Goal: Find contact information: Find contact information

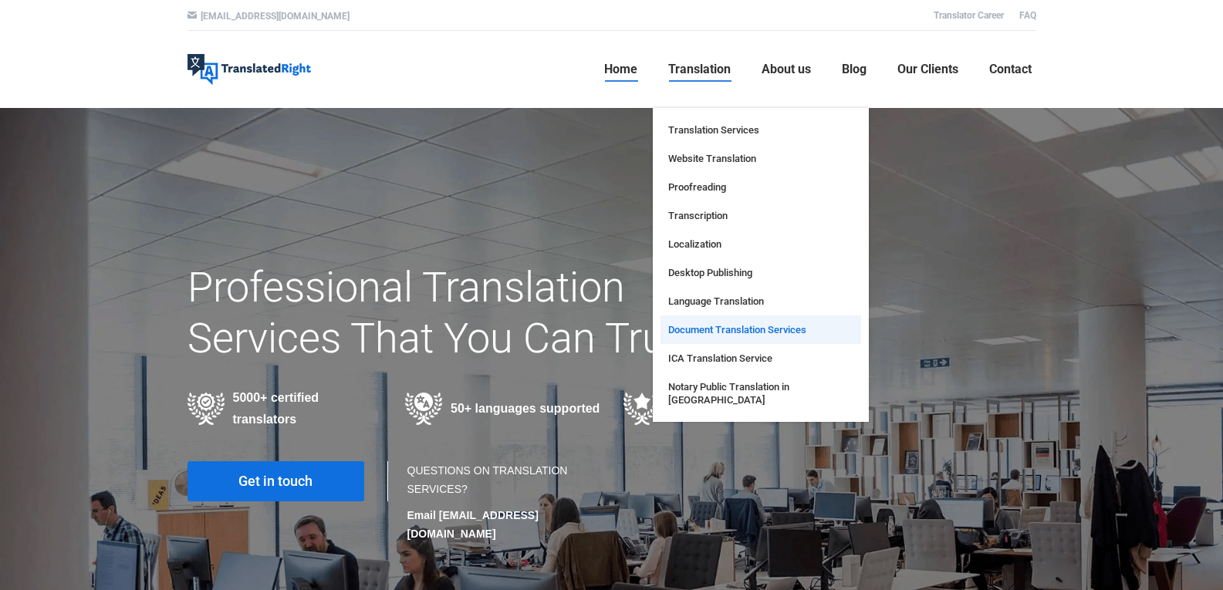
click at [723, 336] on span "Document Translation Services" at bounding box center [737, 329] width 138 height 13
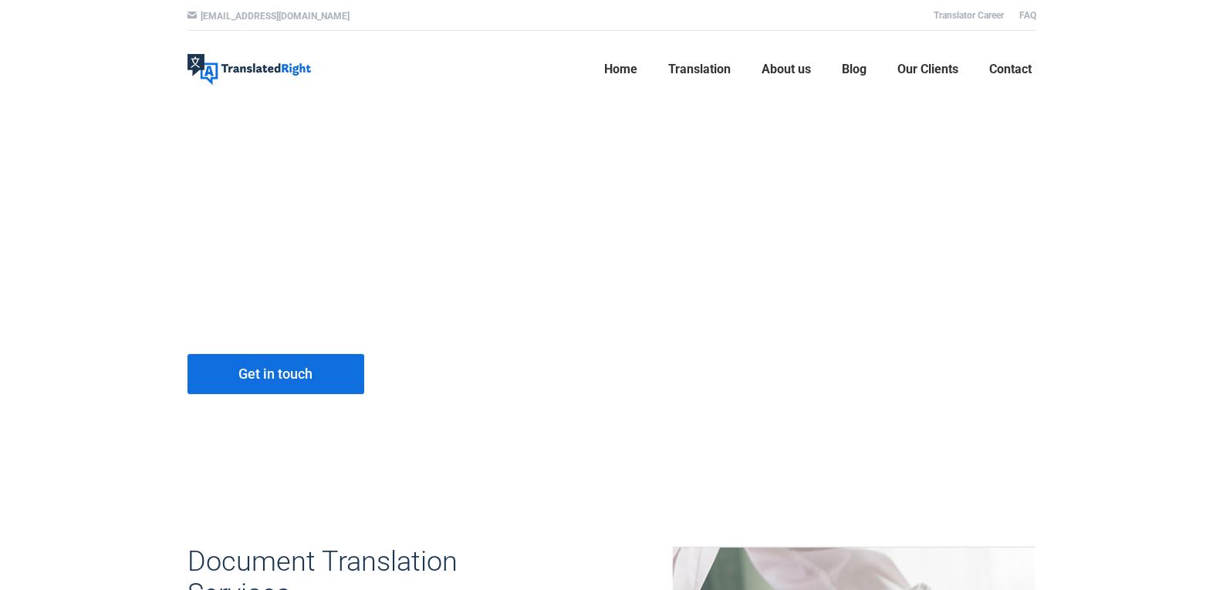
click at [684, 78] on link "Translation" at bounding box center [699, 69] width 72 height 49
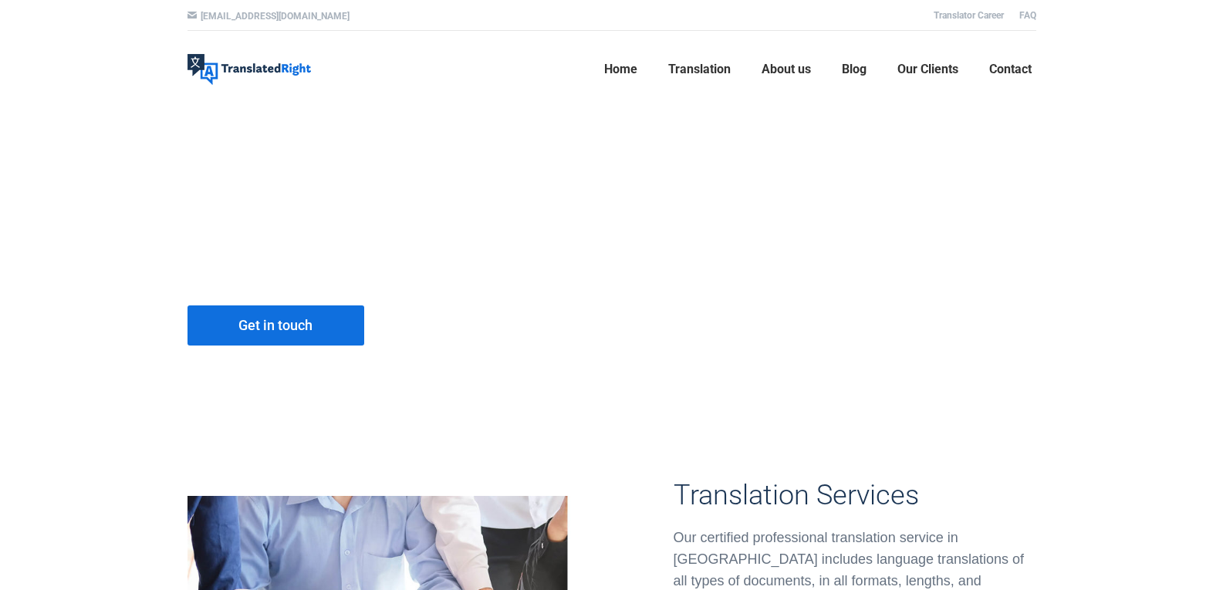
click at [691, 67] on span "Translation" at bounding box center [699, 69] width 62 height 15
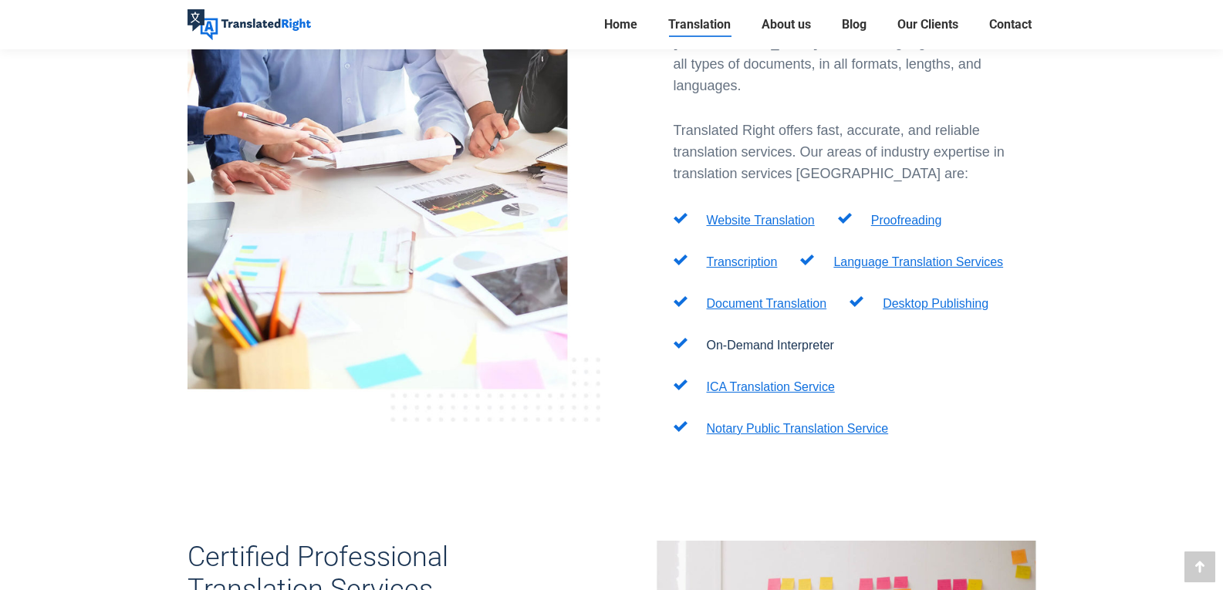
scroll to position [540, 0]
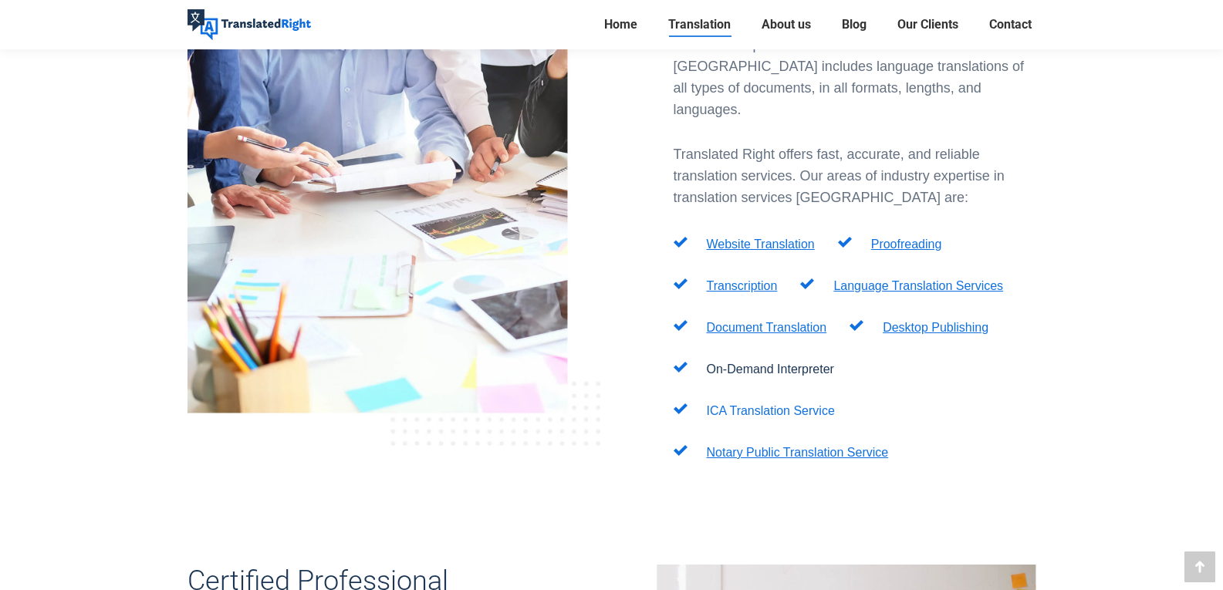
drag, startPoint x: 782, startPoint y: 363, endPoint x: 783, endPoint y: 375, distance: 11.6
click at [782, 402] on p "ICA Translation Service" at bounding box center [771, 411] width 128 height 19
click at [783, 404] on link "ICA Translation Service" at bounding box center [771, 410] width 128 height 13
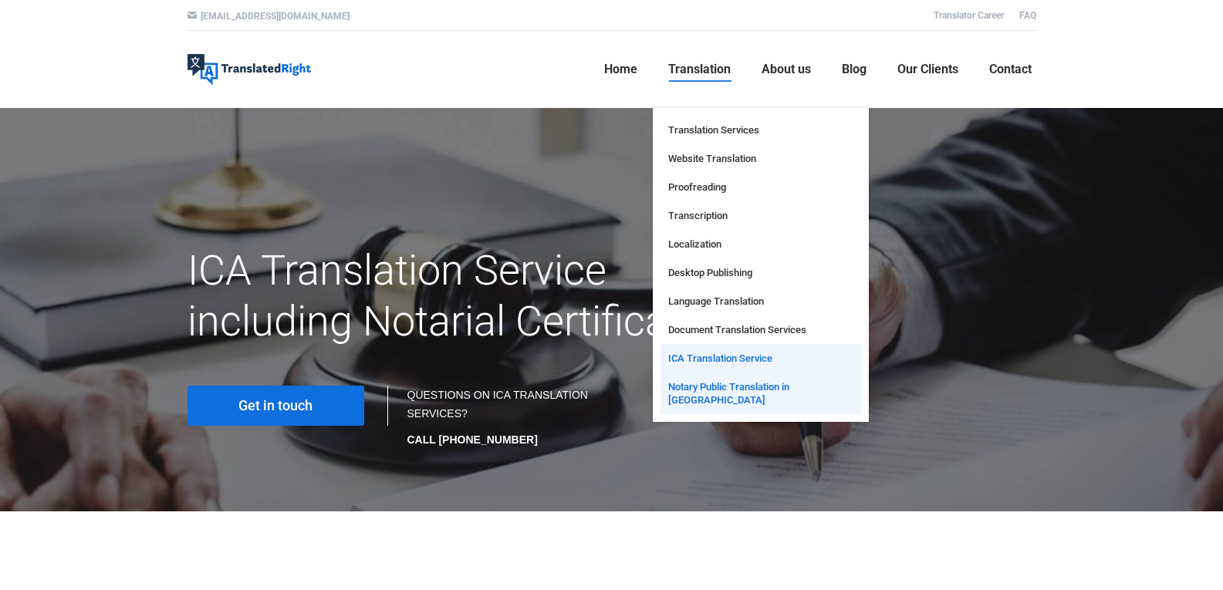
click at [739, 383] on span "Notary Public Translation in [GEOGRAPHIC_DATA]" at bounding box center [760, 393] width 185 height 26
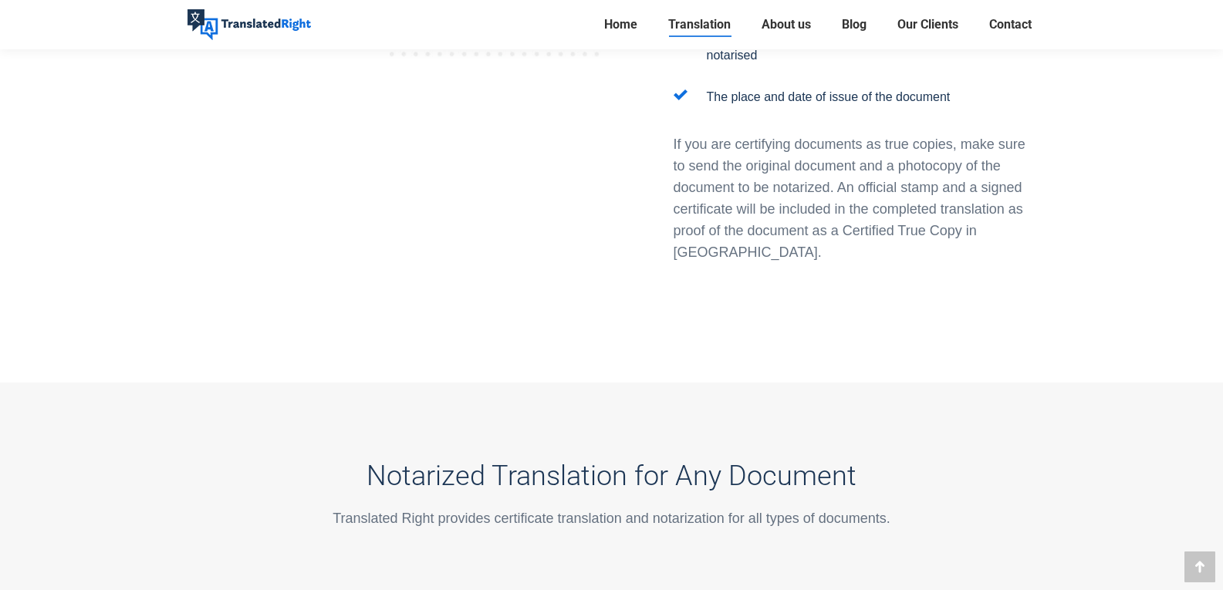
scroll to position [2546, 0]
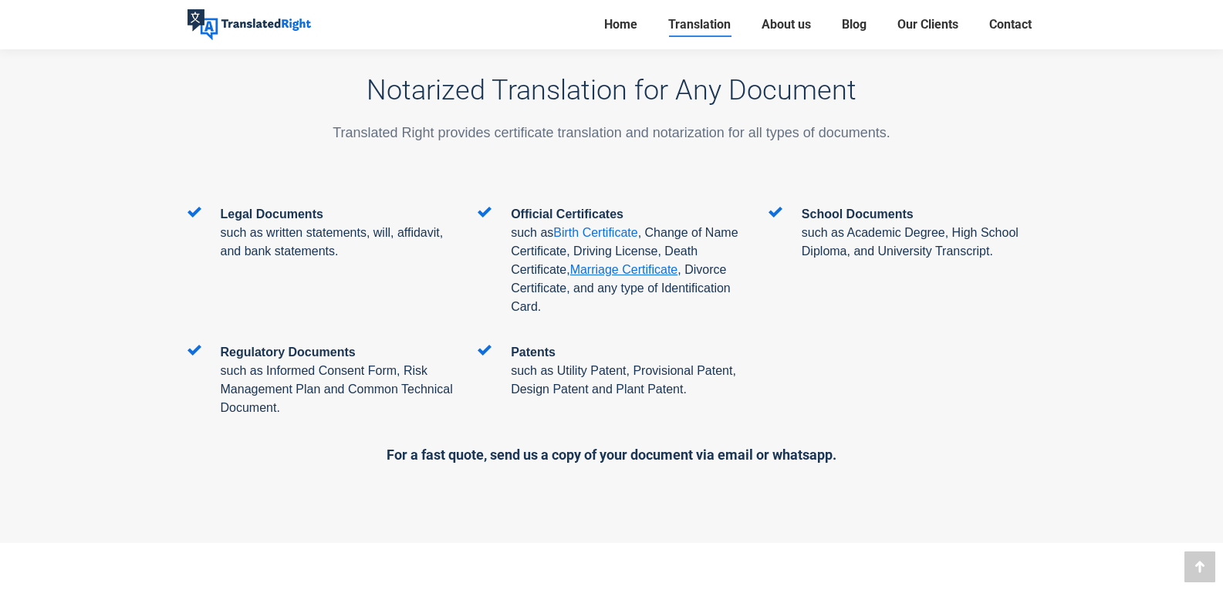
click at [582, 226] on span "Birth Certificate" at bounding box center [595, 232] width 84 height 13
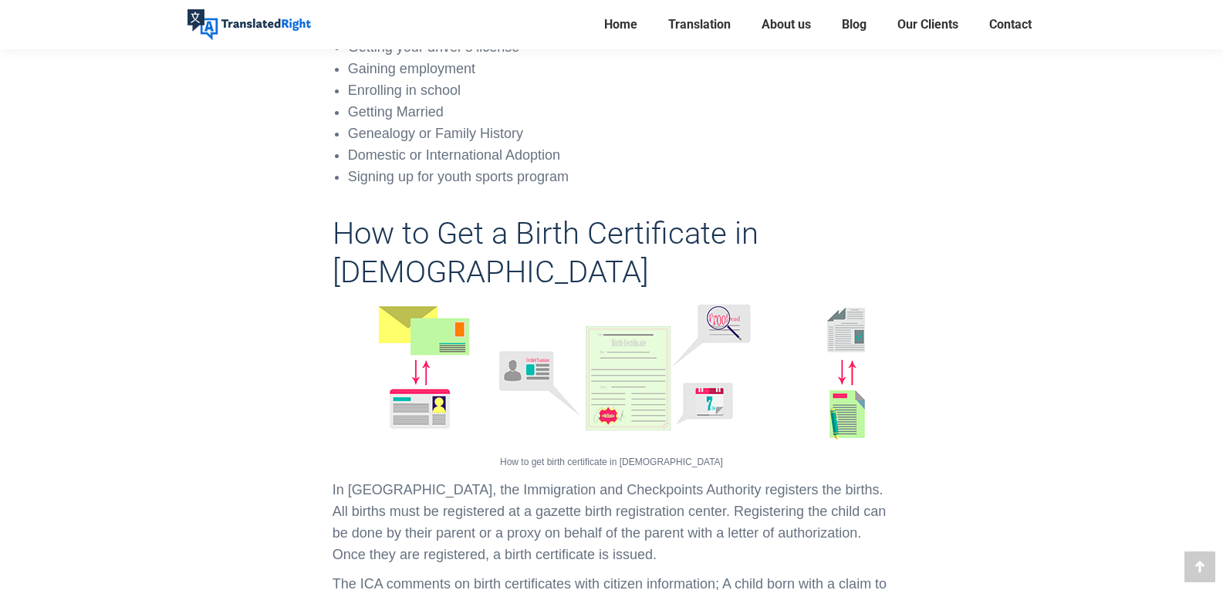
scroll to position [1384, 0]
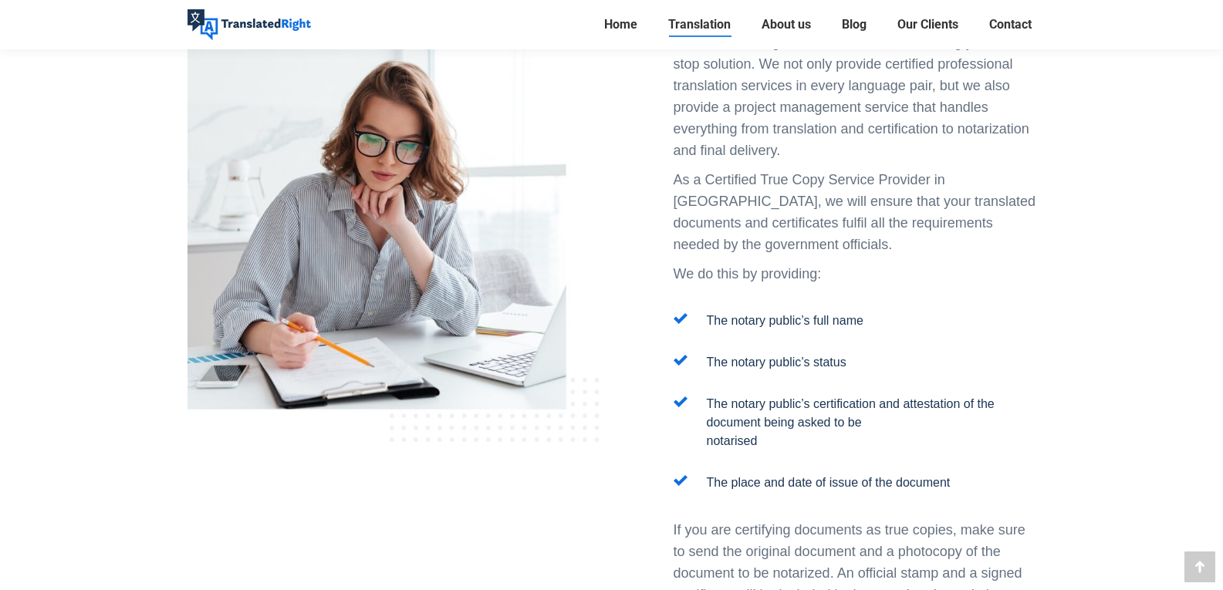
scroll to position [1639, 0]
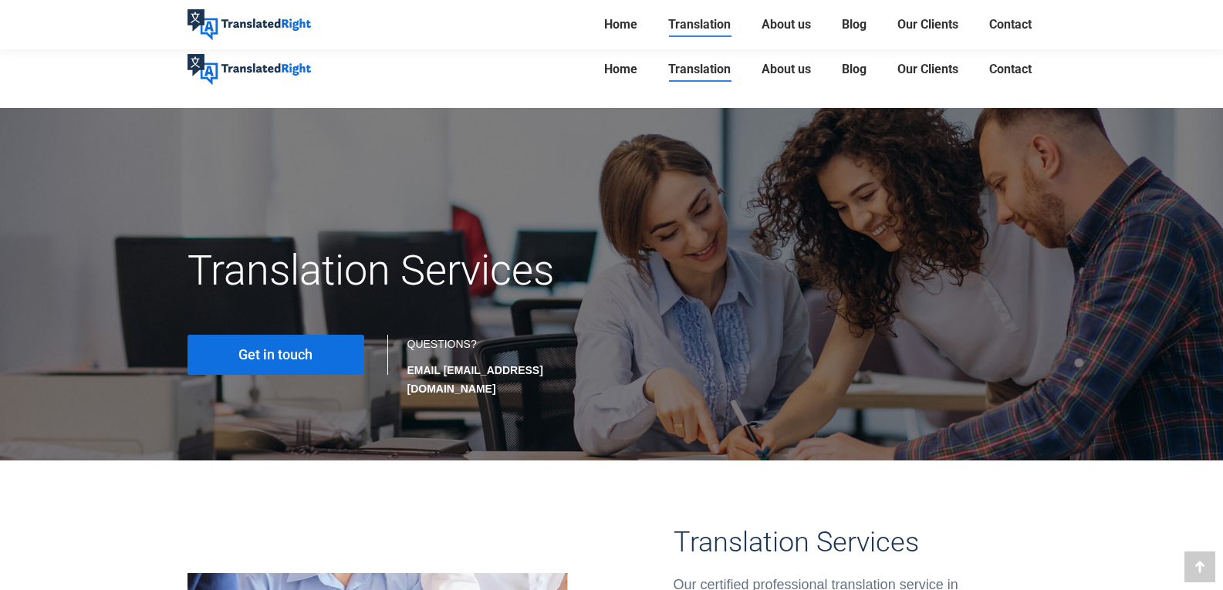
scroll to position [540, 0]
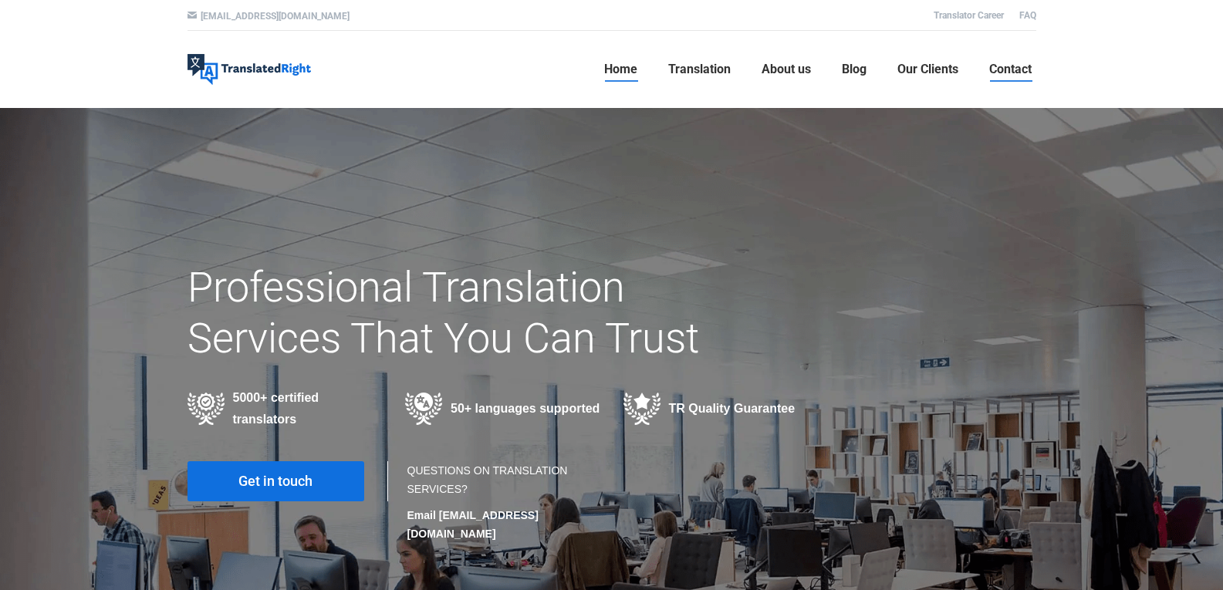
click at [1009, 69] on span "Contact" at bounding box center [1010, 69] width 42 height 15
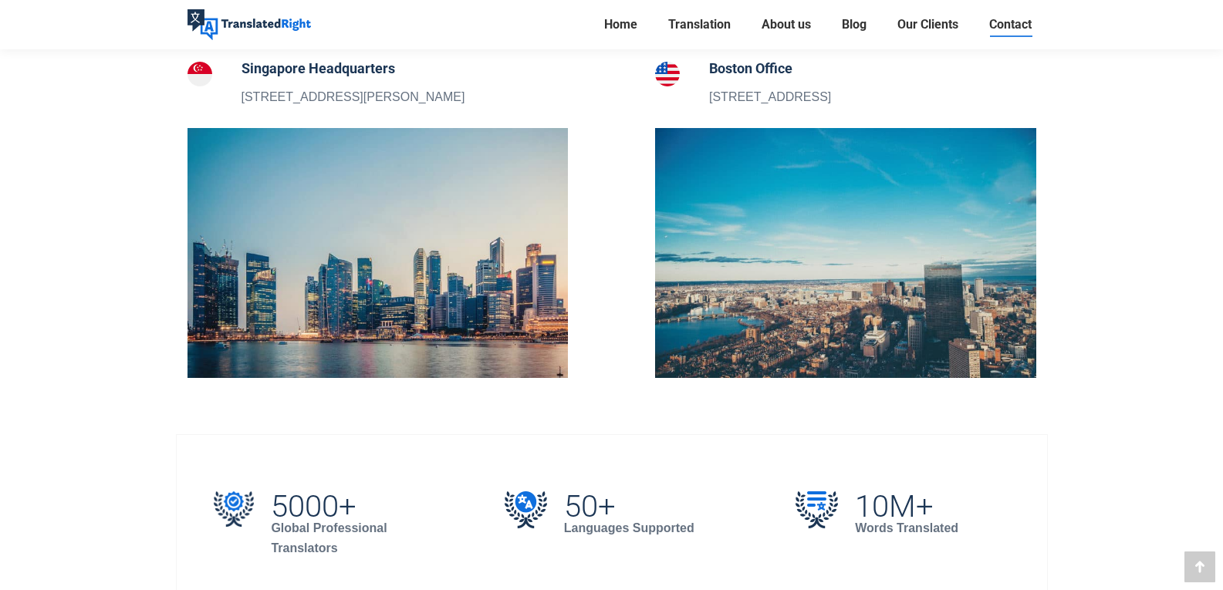
scroll to position [617, 0]
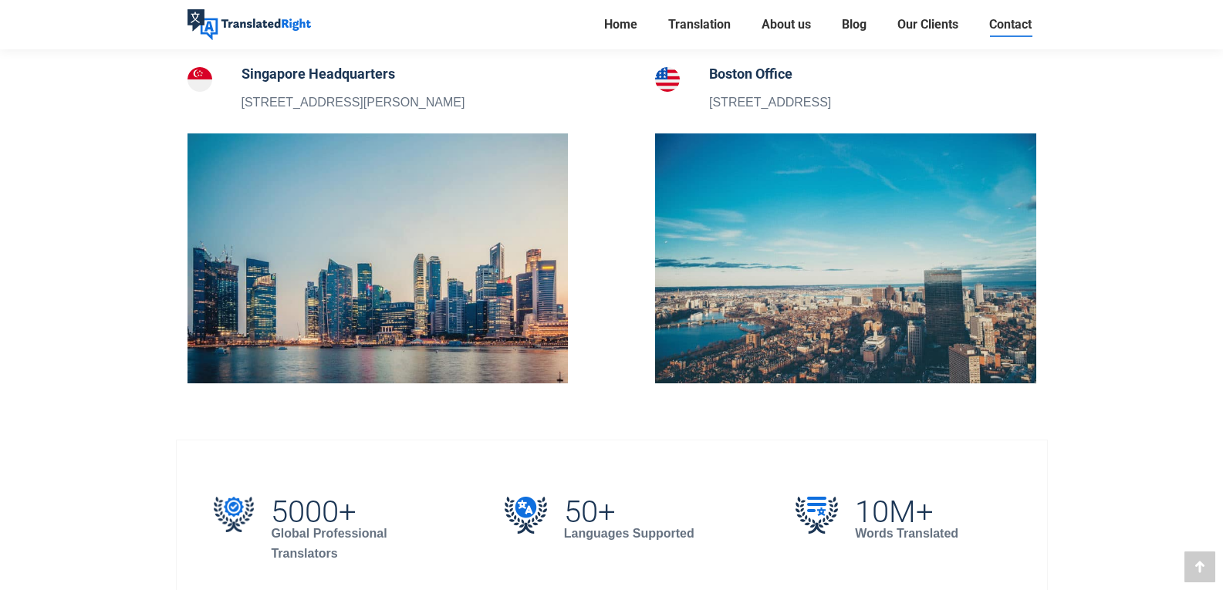
click at [757, 286] on img at bounding box center [845, 258] width 381 height 250
click at [448, 262] on img at bounding box center [377, 258] width 381 height 250
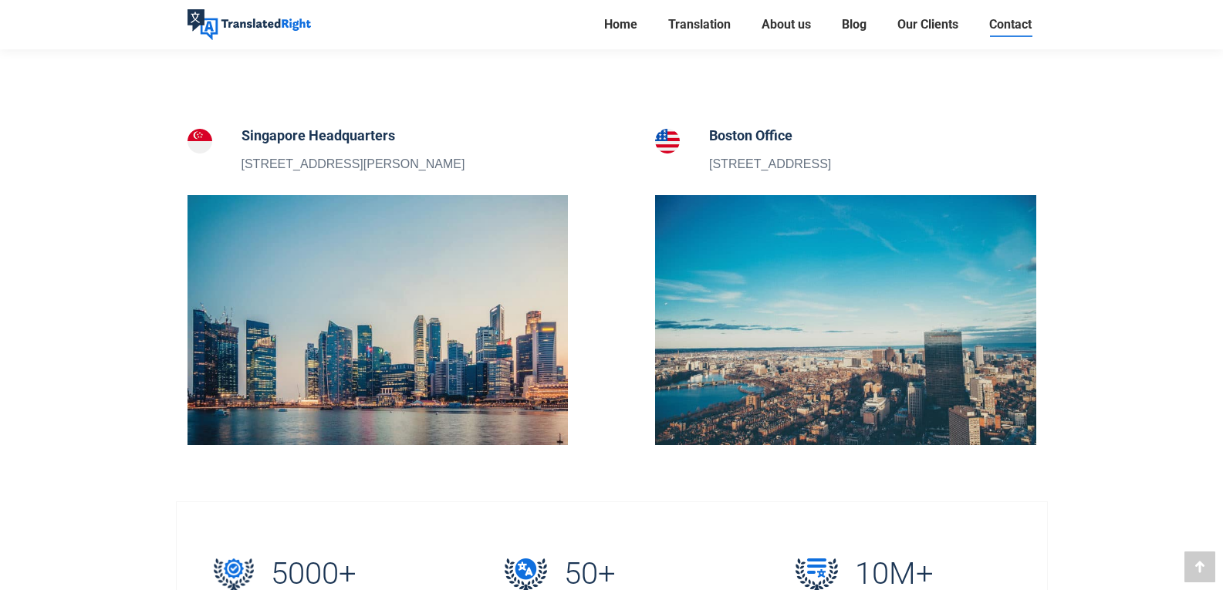
scroll to position [463, 0]
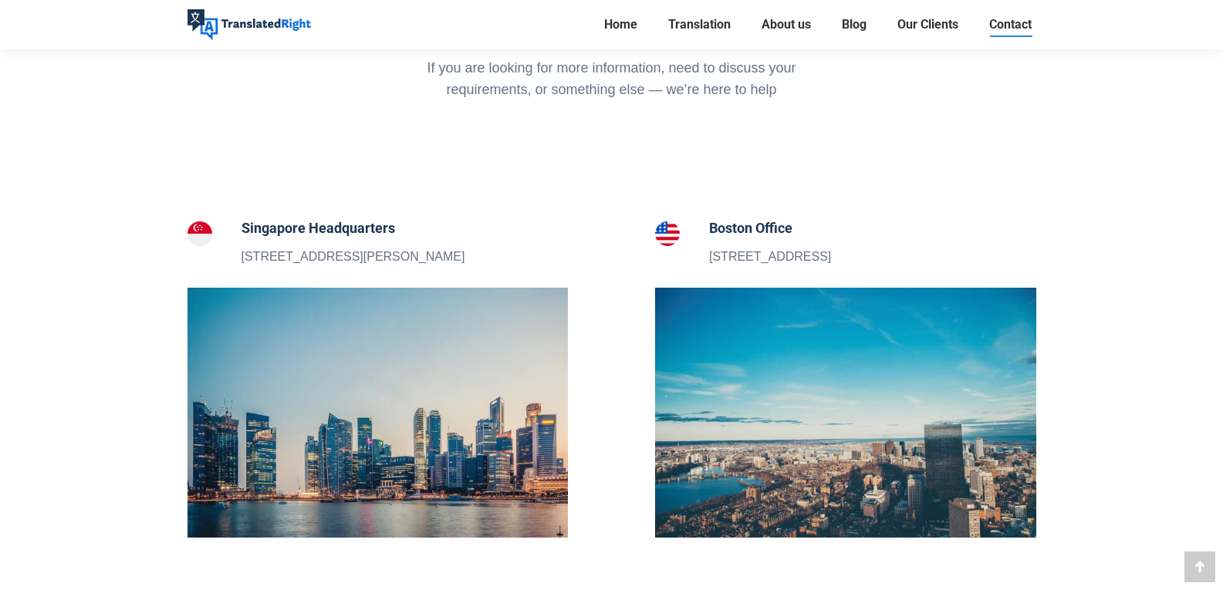
click at [327, 232] on h5 "Singapore Headquarters" at bounding box center [353, 229] width 224 height 22
click at [354, 246] on div "Singapore Headquarters [STREET_ADDRESS][PERSON_NAME]" at bounding box center [353, 242] width 224 height 49
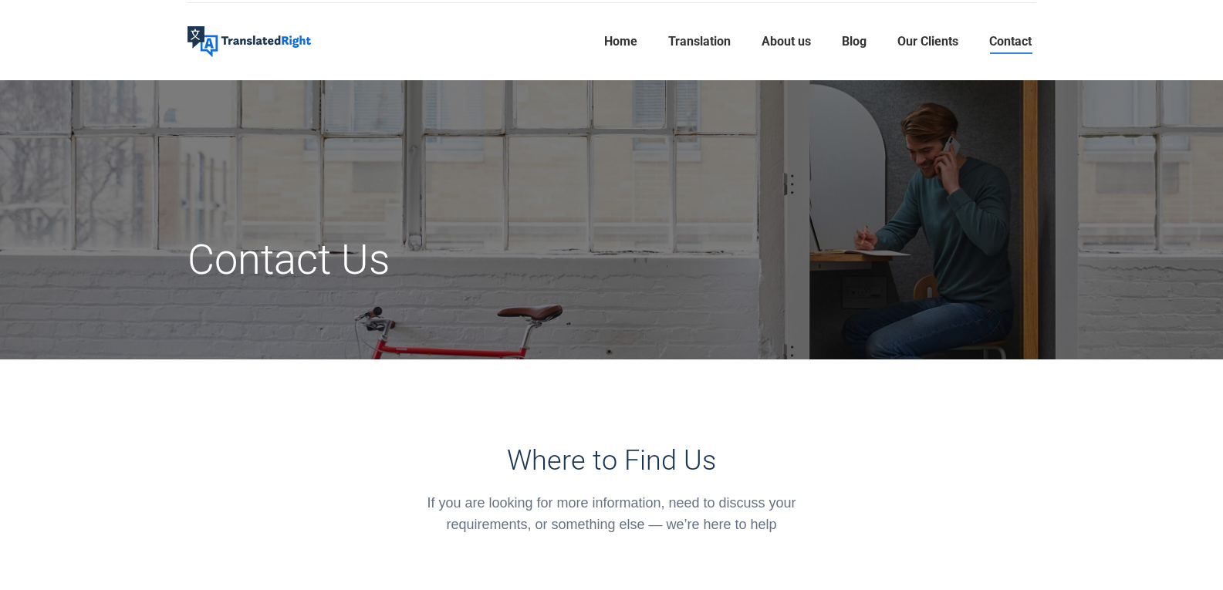
scroll to position [0, 0]
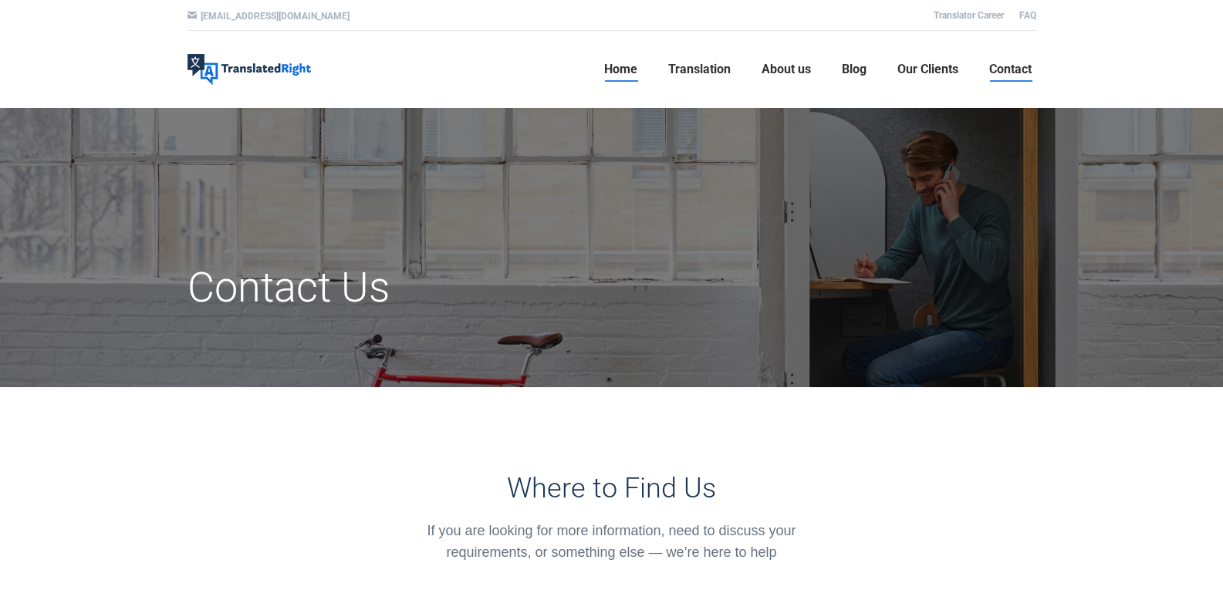
click at [619, 68] on span "Home" at bounding box center [620, 69] width 33 height 15
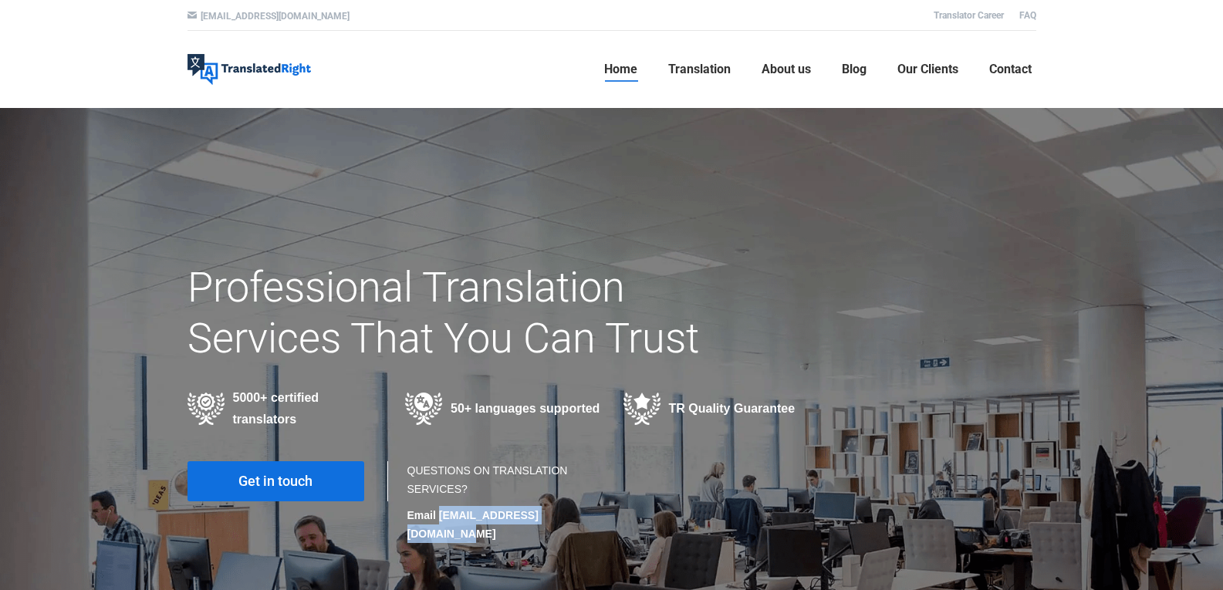
drag, startPoint x: 573, startPoint y: 515, endPoint x: 440, endPoint y: 518, distance: 133.5
click at [440, 518] on strong "Email hello@translatedright.com" at bounding box center [472, 524] width 131 height 31
copy strong "[EMAIL_ADDRESS][DOMAIN_NAME]"
